Goal: Task Accomplishment & Management: Manage account settings

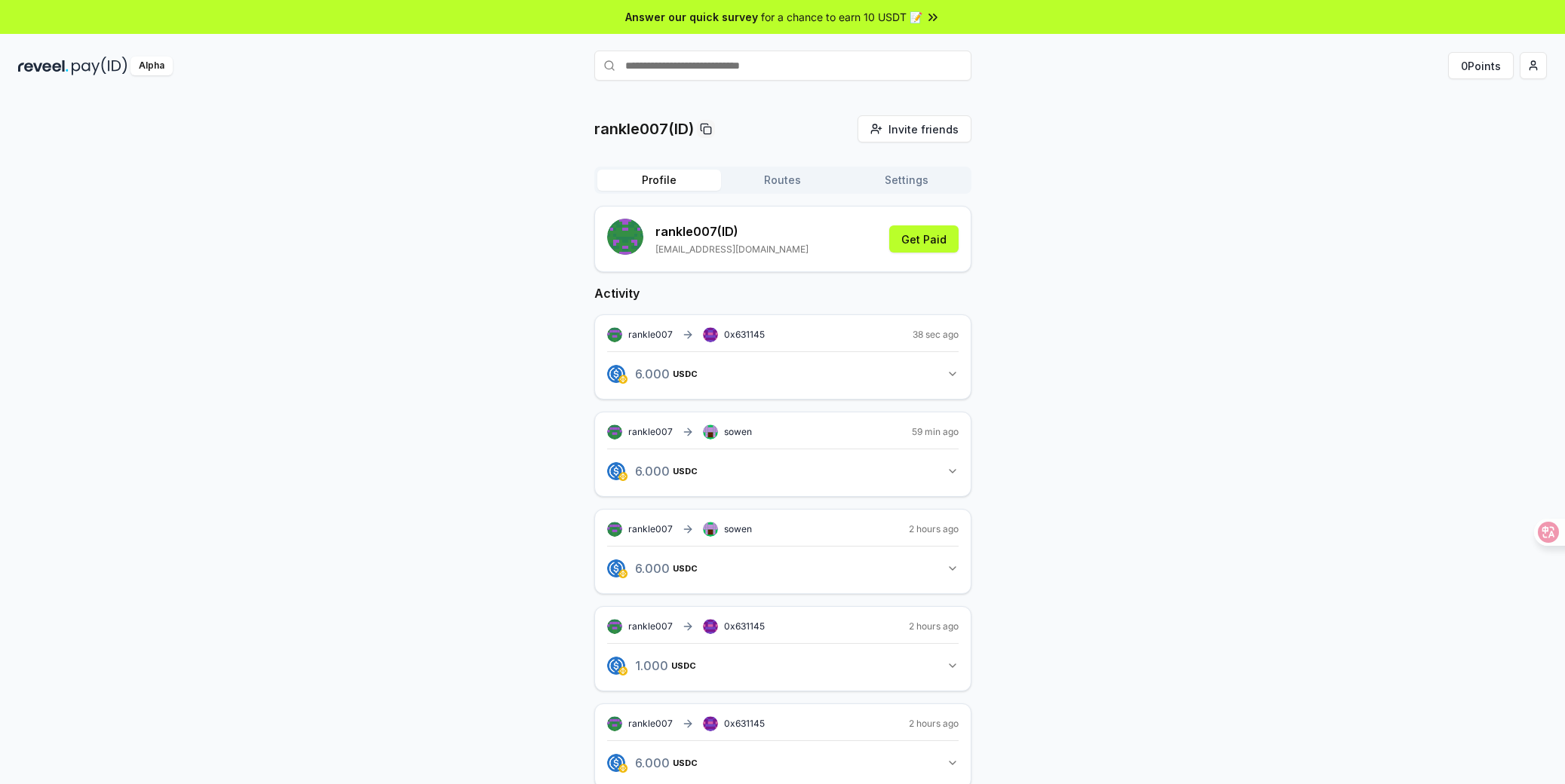
click at [1100, 383] on div "rankle007(ID) Invite friends Invite Profile Routes Settings rankle007 (ID) [EMA…" at bounding box center [782, 513] width 1529 height 795
click at [951, 379] on icon "button" at bounding box center [952, 373] width 12 height 12
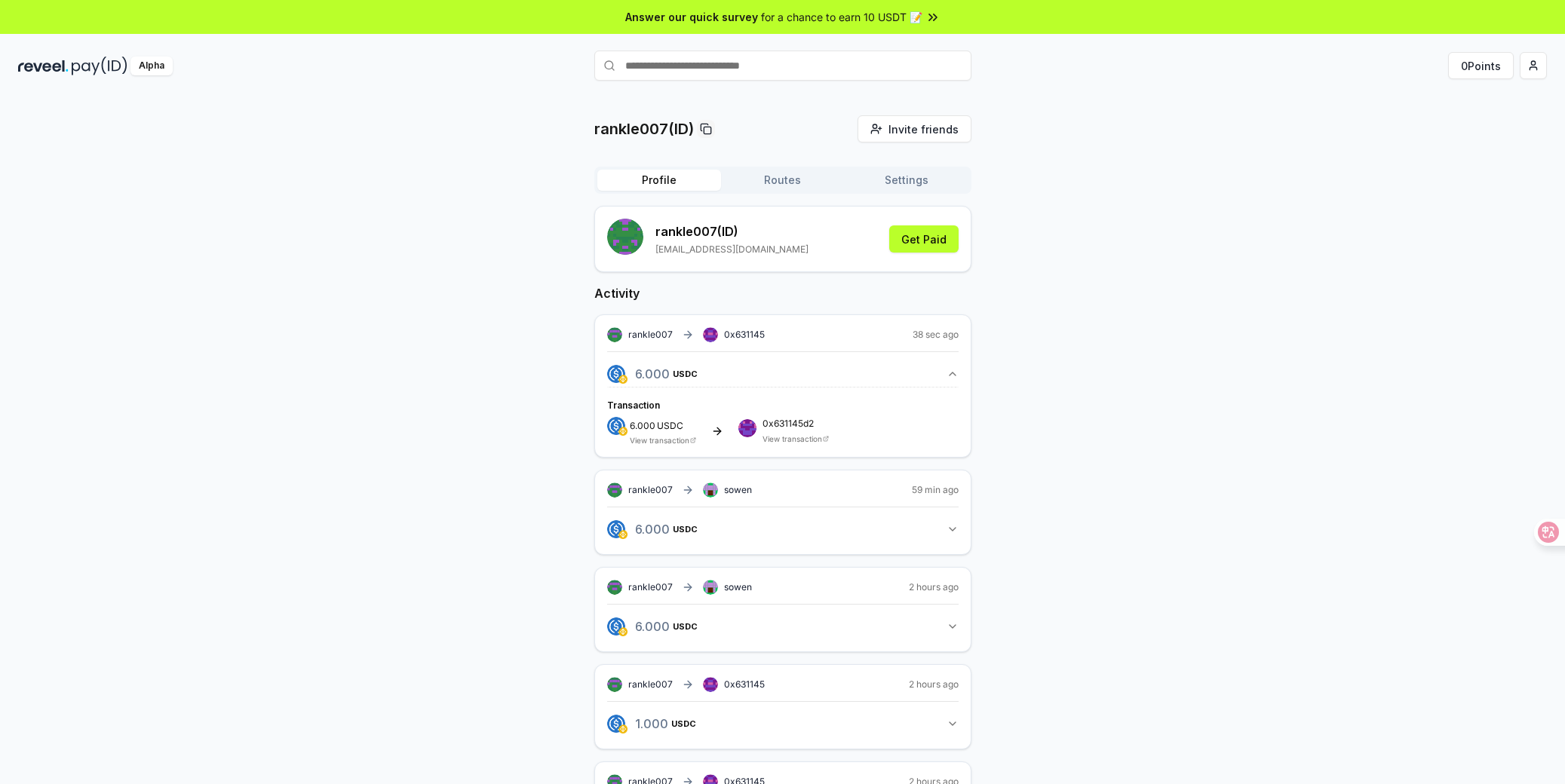
click at [1107, 386] on div "rankle007(ID) Invite friends Invite Profile Routes Settings rankle007 (ID) [EMA…" at bounding box center [782, 541] width 1529 height 853
click at [955, 372] on icon "button" at bounding box center [952, 373] width 12 height 12
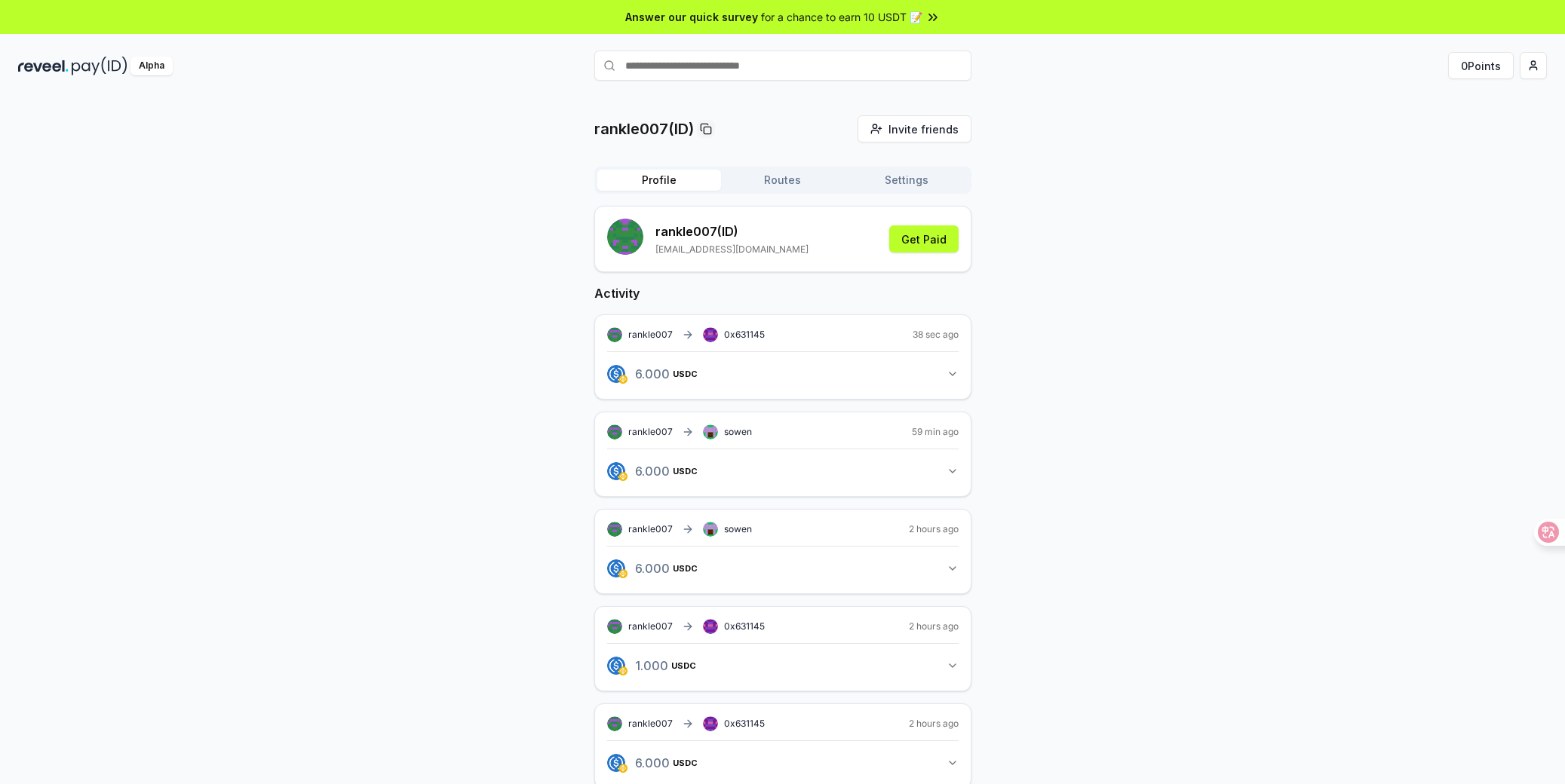
click at [1091, 385] on div "rankle007(ID) Invite friends Invite Profile Routes Settings rankle007 (ID) [EMA…" at bounding box center [782, 513] width 1529 height 795
click at [774, 180] on button "Routes" at bounding box center [782, 181] width 124 height 21
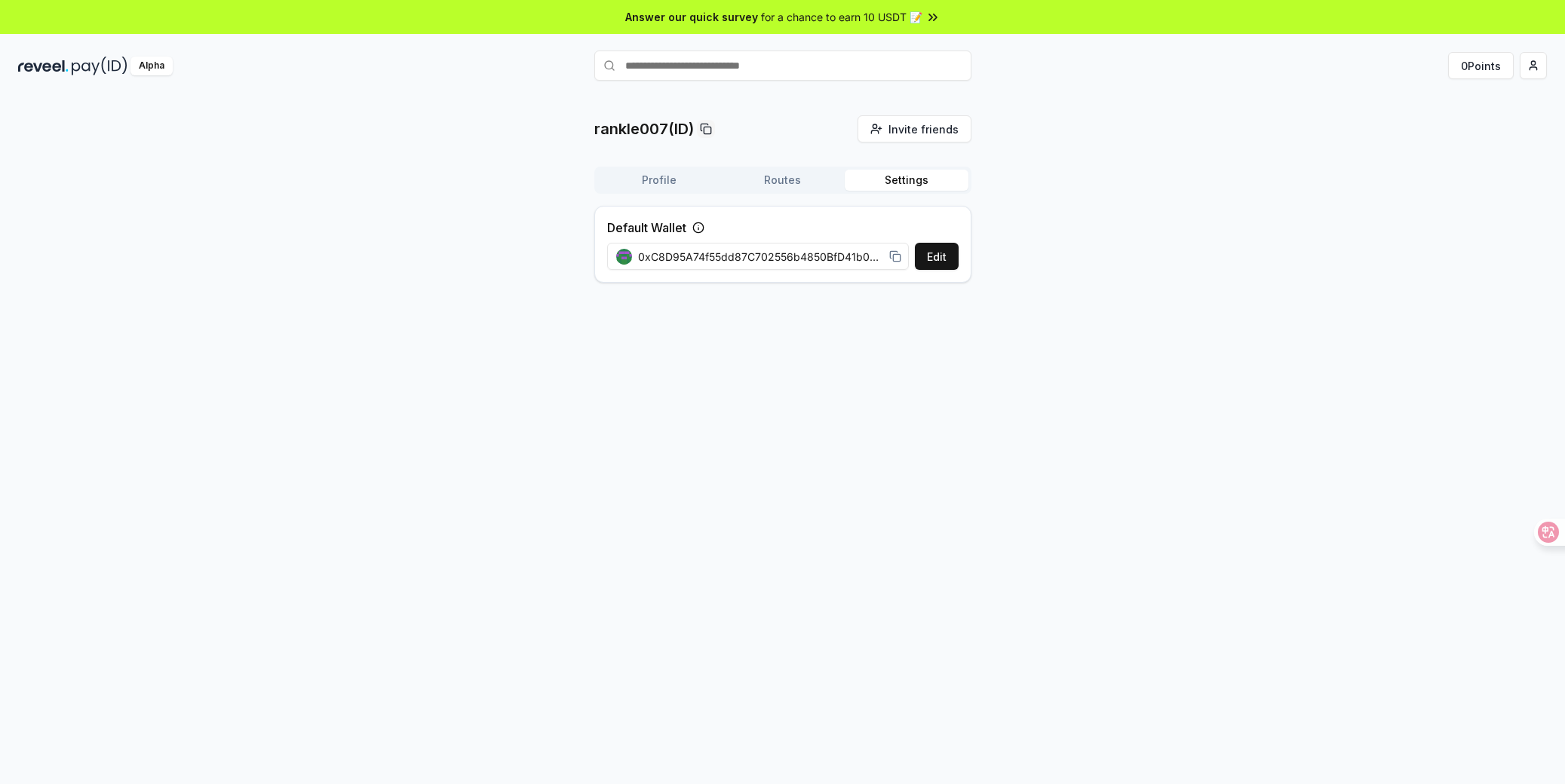
click at [878, 180] on button "Settings" at bounding box center [907, 181] width 124 height 21
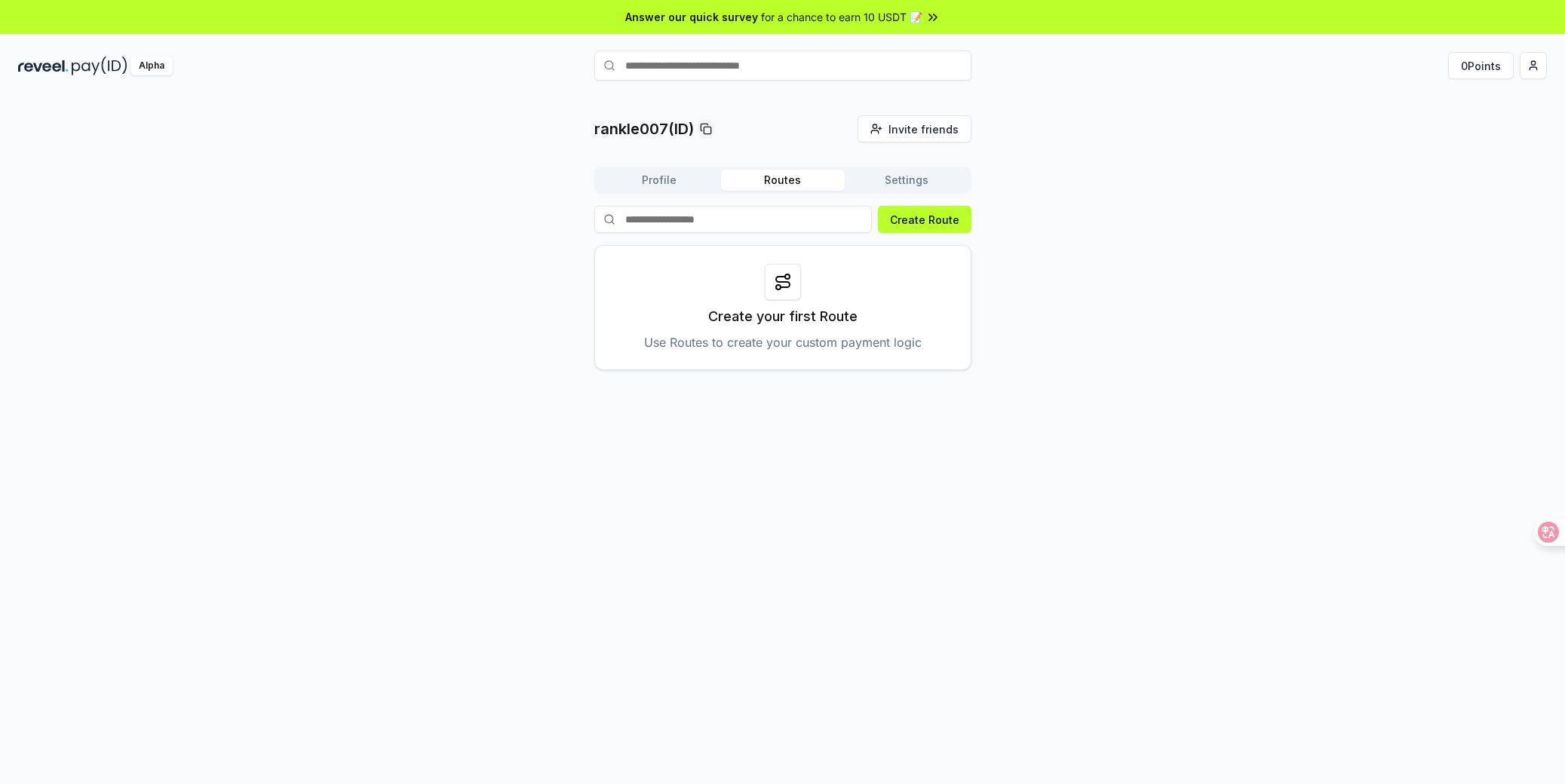
click at [789, 180] on button "Routes" at bounding box center [782, 181] width 124 height 21
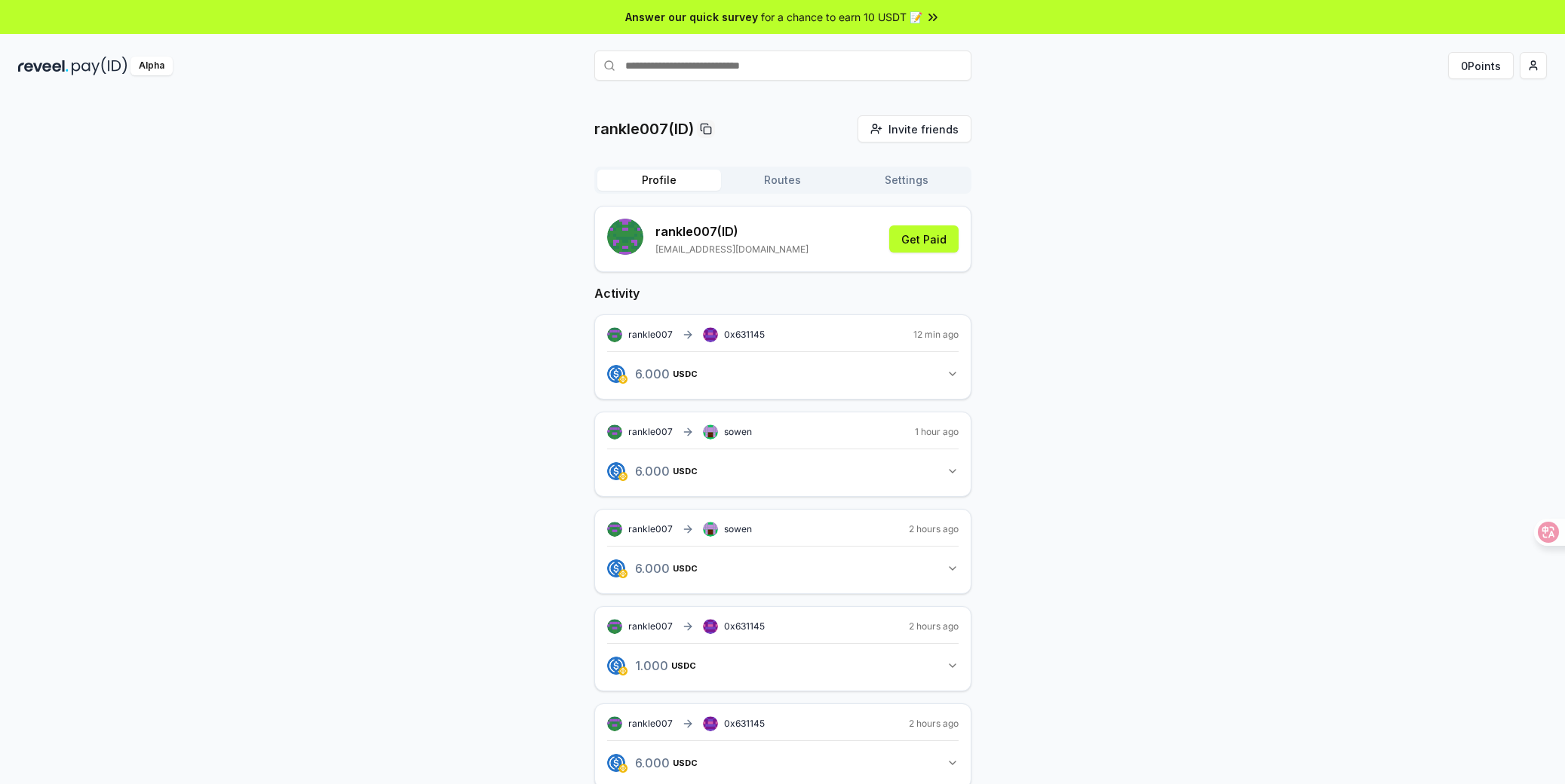
click at [656, 180] on button "Profile" at bounding box center [659, 181] width 124 height 21
